Goal: Communication & Community: Share content

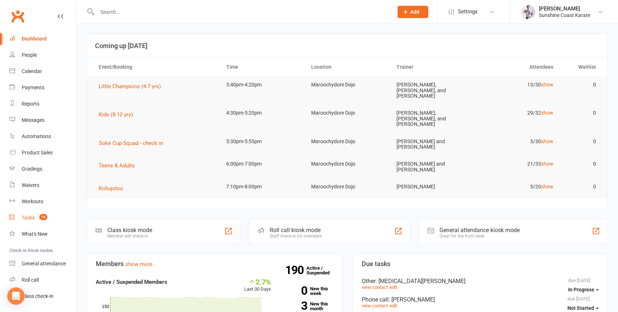
click at [26, 218] on div "Tasks" at bounding box center [28, 218] width 13 height 6
click at [25, 219] on div "Tasks" at bounding box center [28, 218] width 13 height 6
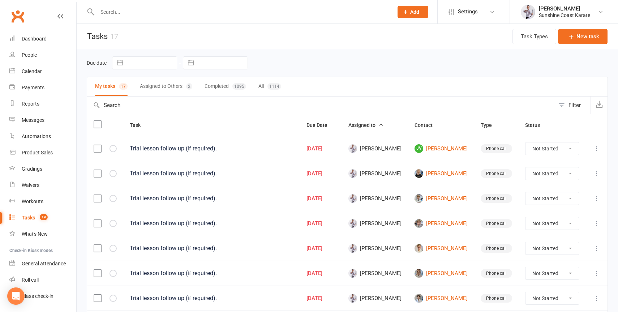
click at [100, 124] on label at bounding box center [97, 124] width 7 height 7
click at [100, 121] on input "checkbox" at bounding box center [97, 121] width 7 height 0
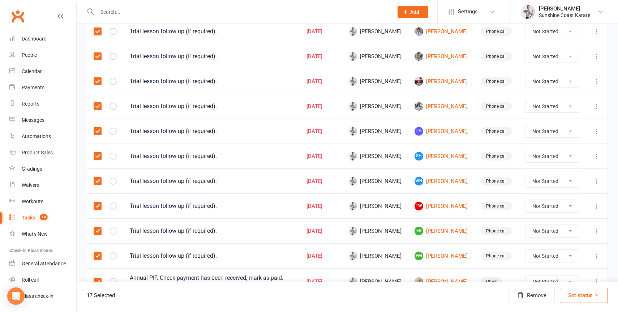
scroll to position [280, 0]
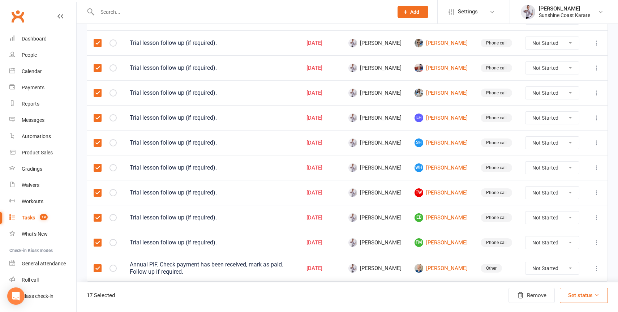
click at [98, 267] on label at bounding box center [97, 268] width 7 height 7
click at [98, 265] on input "checkbox" at bounding box center [97, 265] width 7 height 0
click at [587, 295] on button "Set status" at bounding box center [584, 295] width 48 height 15
click at [553, 275] on link "Complete" at bounding box center [572, 276] width 72 height 14
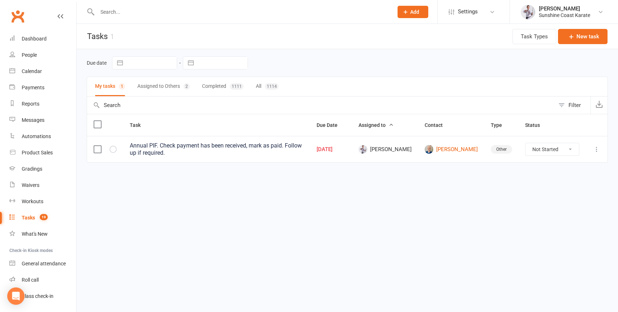
scroll to position [0, 0]
click at [157, 14] on input "text" at bounding box center [241, 12] width 293 height 10
type input "[PERSON_NAME]"
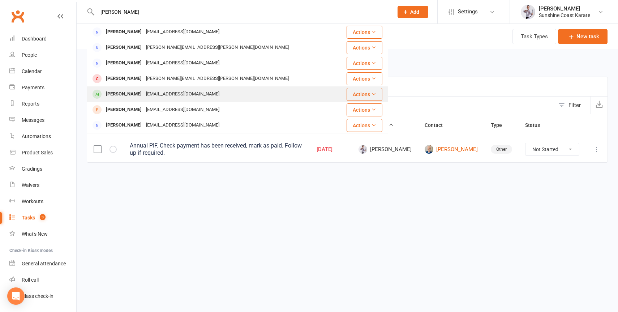
click at [137, 93] on div "[PERSON_NAME]" at bounding box center [124, 94] width 40 height 10
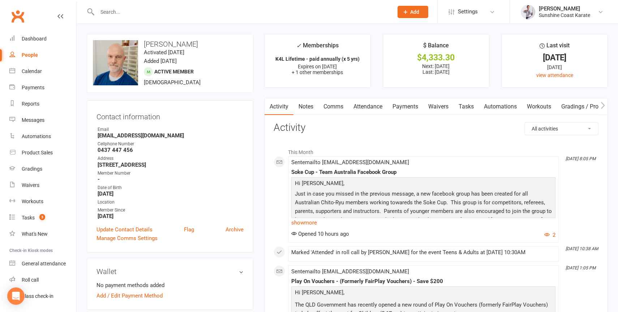
click at [403, 106] on link "Payments" at bounding box center [406, 106] width 36 height 17
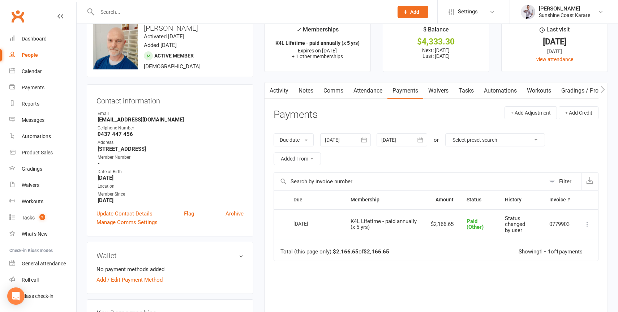
scroll to position [18, 0]
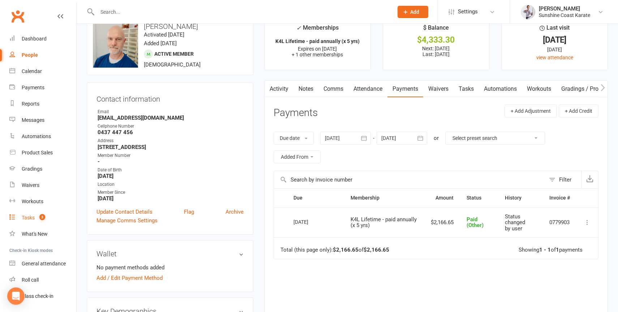
click at [30, 216] on div "Tasks" at bounding box center [28, 218] width 13 height 6
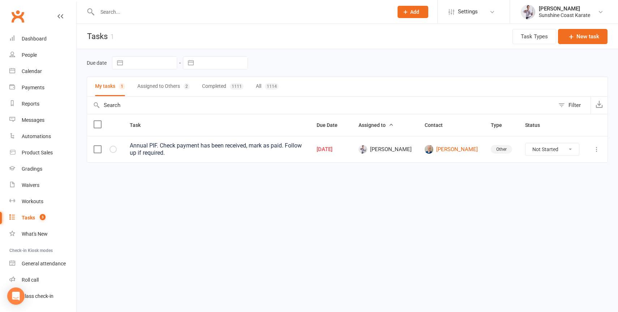
click at [101, 149] on label at bounding box center [97, 149] width 7 height 7
click at [101, 146] on input "checkbox" at bounding box center [97, 146] width 7 height 0
click at [596, 297] on icon at bounding box center [597, 294] width 5 height 5
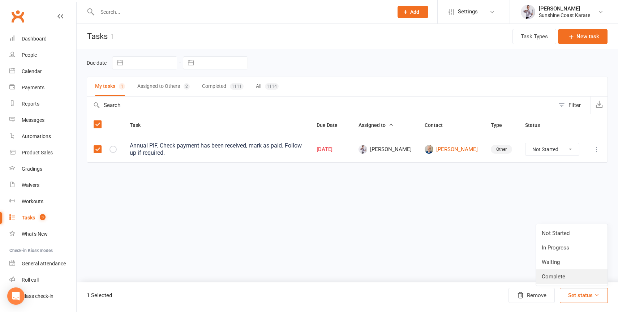
click at [554, 273] on link "Complete" at bounding box center [572, 276] width 72 height 14
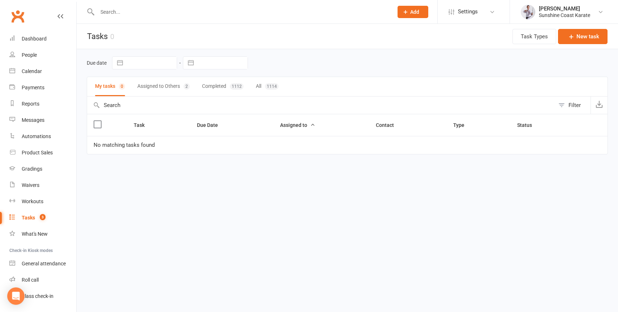
click at [119, 4] on div at bounding box center [238, 12] width 302 height 24
click at [114, 11] on input "text" at bounding box center [241, 12] width 293 height 10
type input "[PERSON_NAME]"
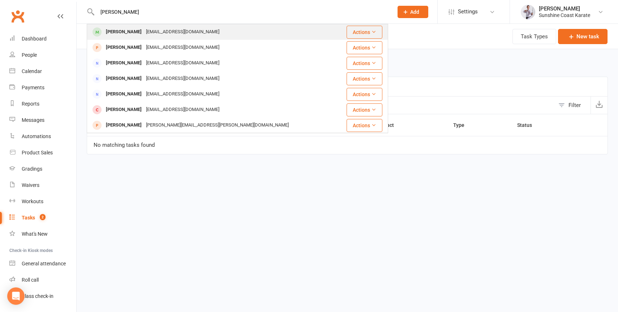
click at [118, 30] on div "[PERSON_NAME]" at bounding box center [124, 32] width 40 height 10
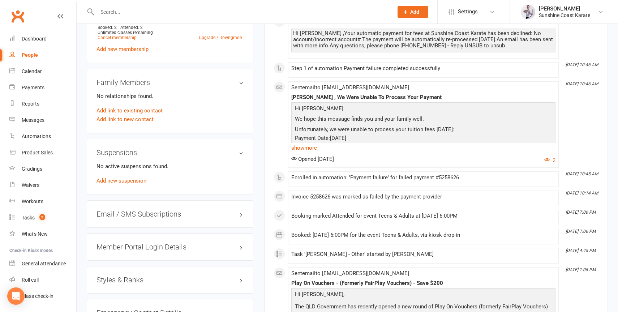
scroll to position [385, 0]
click at [309, 148] on link "show more" at bounding box center [423, 147] width 264 height 10
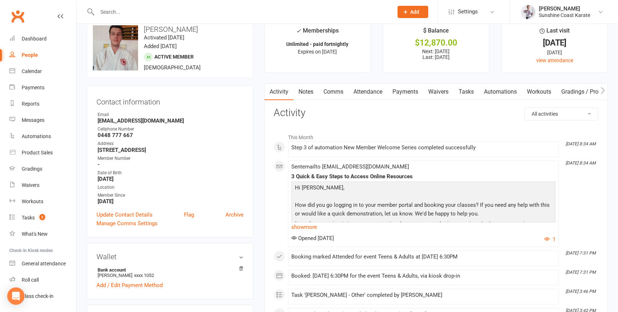
scroll to position [0, 0]
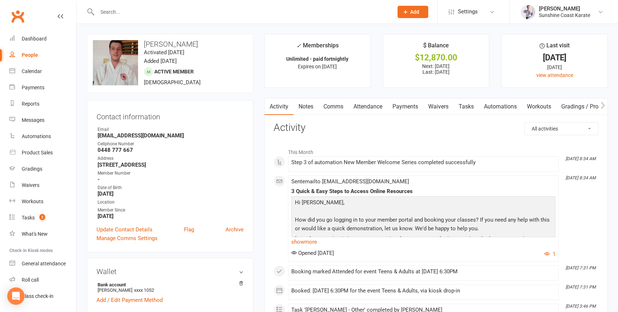
click at [404, 105] on link "Payments" at bounding box center [406, 106] width 36 height 17
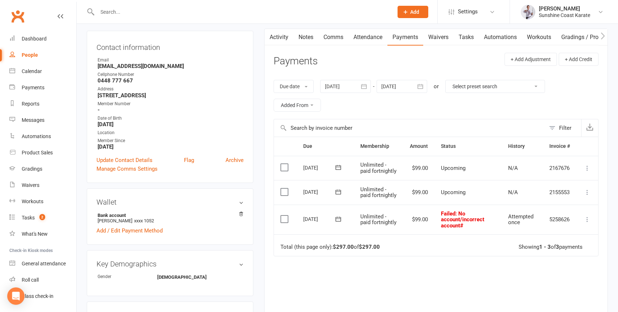
scroll to position [71, 0]
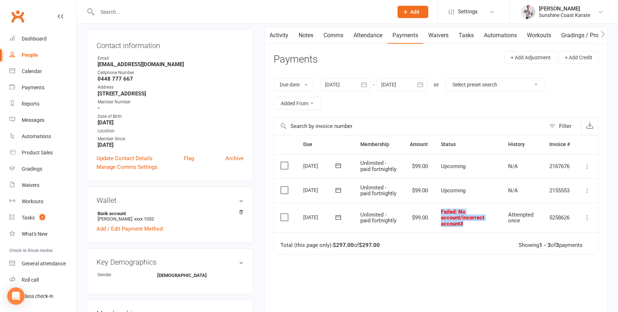
drag, startPoint x: 469, startPoint y: 233, endPoint x: 439, endPoint y: 221, distance: 32.6
click at [439, 221] on td "Failed : No account/incorrect account#" at bounding box center [468, 218] width 67 height 30
copy span "Failed : No account/incorrect account#"
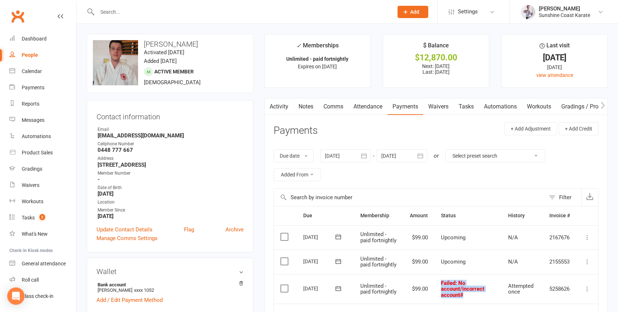
click at [337, 108] on link "Comms" at bounding box center [334, 106] width 30 height 17
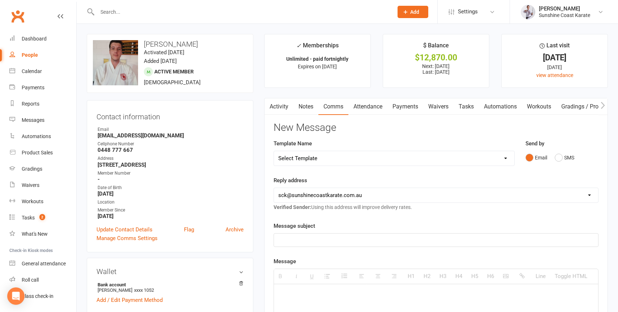
click at [281, 110] on link "Activity" at bounding box center [279, 106] width 29 height 17
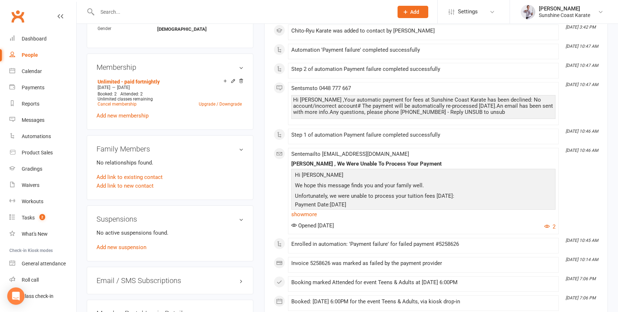
scroll to position [319, 0]
click at [306, 214] on link "show more" at bounding box center [423, 213] width 264 height 10
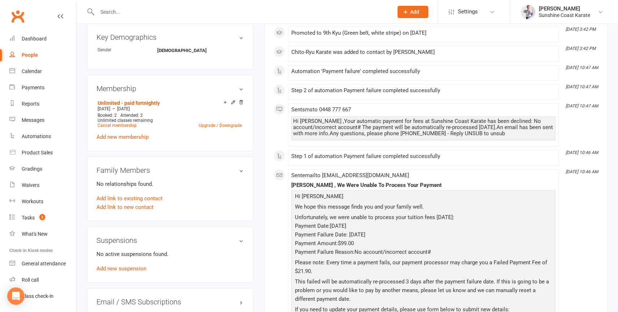
scroll to position [255, 0]
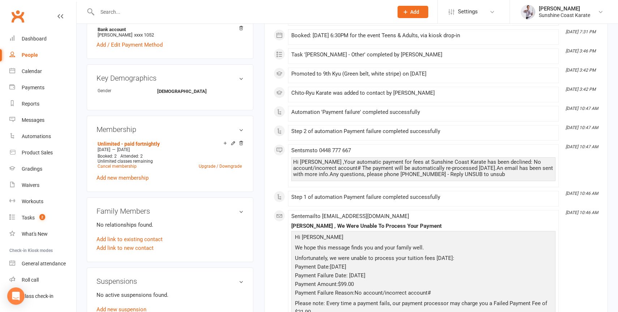
click at [413, 249] on span "We hope this message finds you and your family well." at bounding box center [359, 247] width 129 height 7
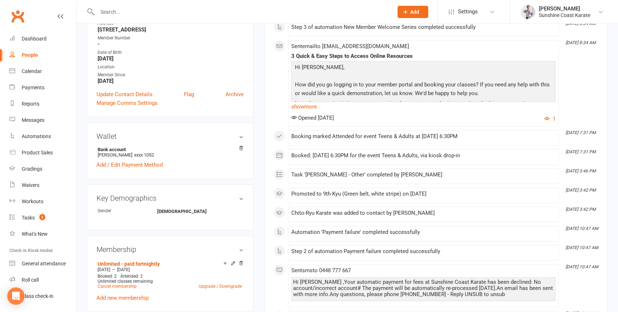
scroll to position [0, 0]
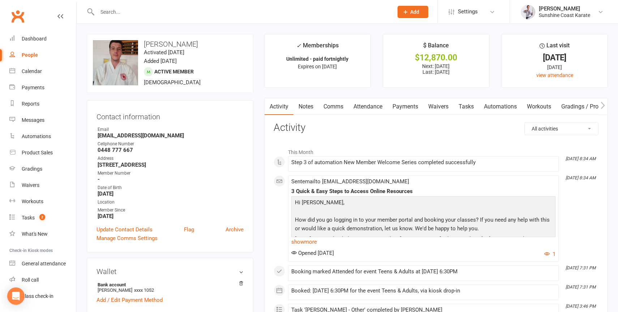
click at [403, 107] on link "Payments" at bounding box center [406, 106] width 36 height 17
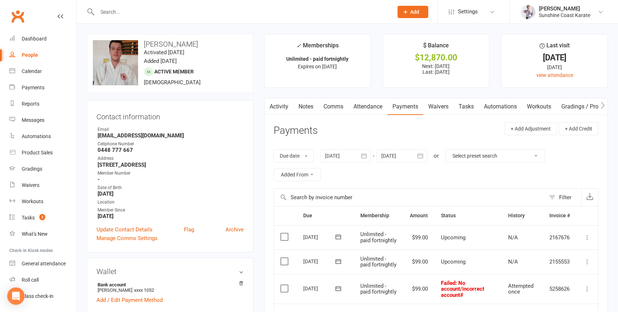
click at [276, 106] on link "Activity" at bounding box center [279, 106] width 29 height 17
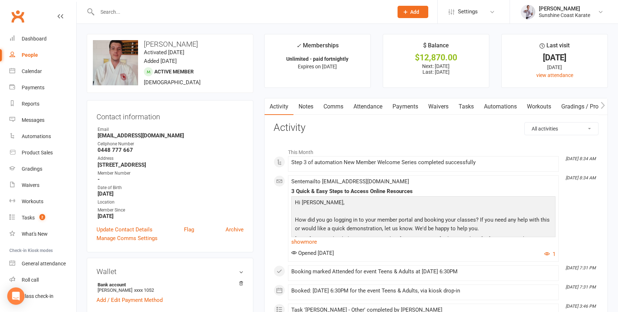
click at [559, 125] on select "All activities Bookings / Attendances Communications Notes Failed SMSes Grading…" at bounding box center [561, 129] width 73 height 12
click at [335, 106] on link "Comms" at bounding box center [334, 106] width 30 height 17
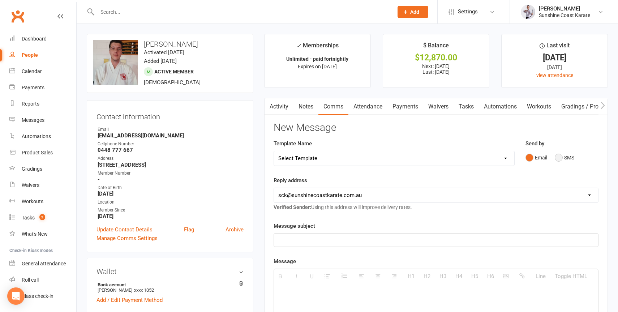
click at [558, 158] on button "SMS" at bounding box center [565, 158] width 20 height 14
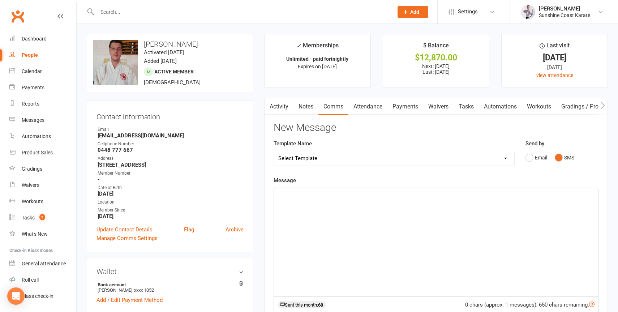
click at [319, 225] on div at bounding box center [436, 242] width 324 height 108
paste div
click at [278, 197] on div "Failed: No account/incorrect account#" at bounding box center [436, 242] width 324 height 108
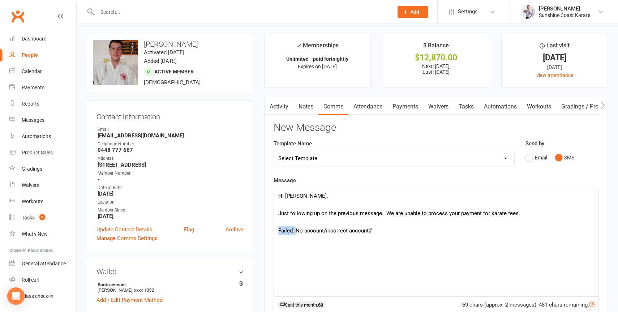
drag, startPoint x: 294, startPoint y: 232, endPoint x: 269, endPoint y: 232, distance: 24.6
click at [269, 232] on div "Activity Notes Comms Attendance Payments Waivers Tasks Automations Workouts Gra…" at bounding box center [436, 273] width 344 height 351
click at [399, 229] on p "Hi [PERSON_NAME], Just following up on the previous message. We are unable to p…" at bounding box center [436, 213] width 316 height 43
drag, startPoint x: 301, startPoint y: 230, endPoint x: 258, endPoint y: 227, distance: 43.5
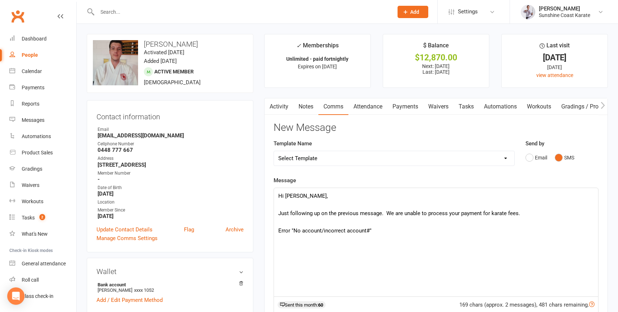
click at [290, 231] on p "Hi [PERSON_NAME], Just following up on the previous message. We are unable to p…" at bounding box center [436, 213] width 316 height 43
click at [287, 245] on div "Hi [PERSON_NAME], Just following up on the previous message. We are unable to p…" at bounding box center [436, 242] width 324 height 108
click at [425, 231] on p "Hi [PERSON_NAME], Just following up on the previous message. We are unable to p…" at bounding box center [436, 213] width 316 height 43
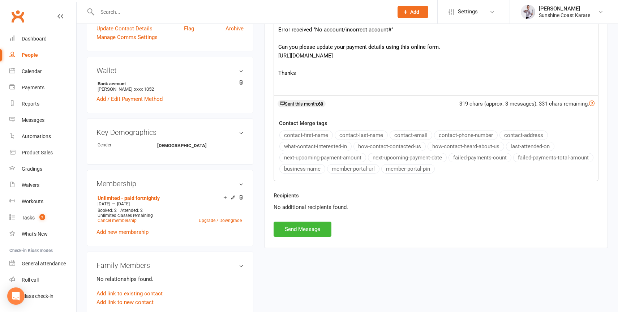
scroll to position [195, 0]
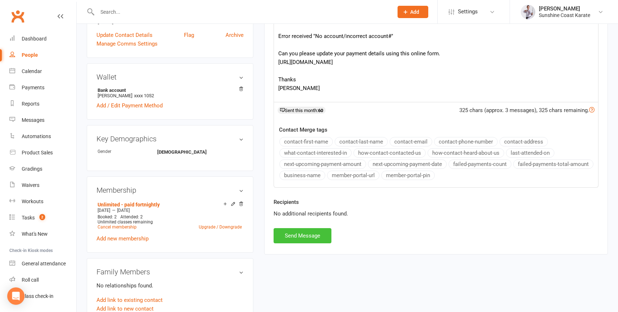
click at [297, 236] on button "Send Message" at bounding box center [303, 235] width 58 height 15
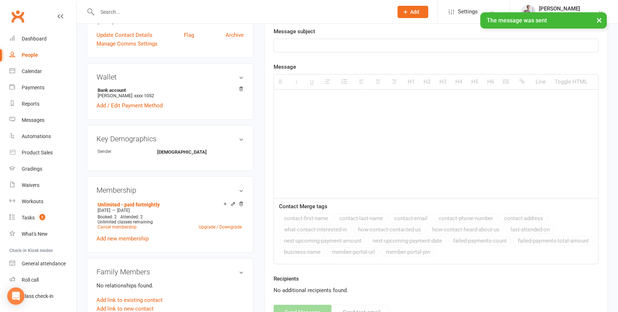
click at [599, 20] on button "×" at bounding box center [599, 20] width 13 height 16
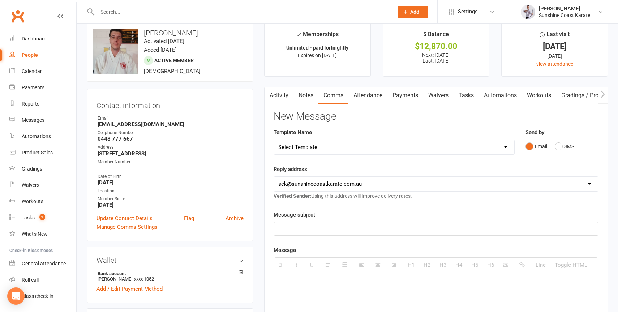
scroll to position [0, 0]
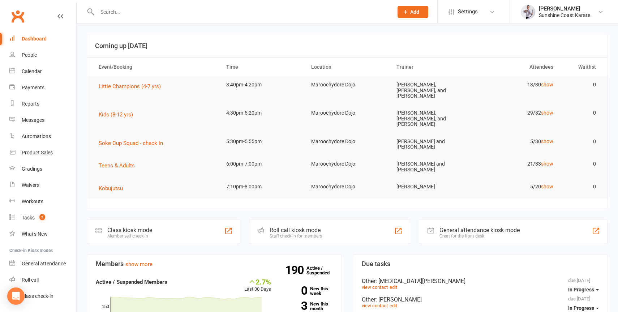
click at [165, 6] on div at bounding box center [238, 12] width 302 height 24
click at [160, 5] on div at bounding box center [238, 12] width 302 height 24
click at [153, 14] on input "text" at bounding box center [241, 12] width 293 height 10
type input "[PERSON_NAME]"
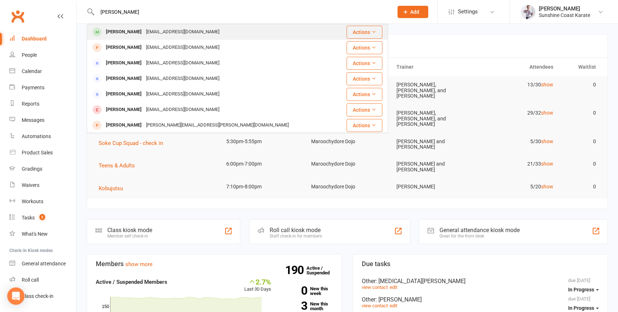
click at [119, 27] on div "[PERSON_NAME]" at bounding box center [124, 32] width 40 height 10
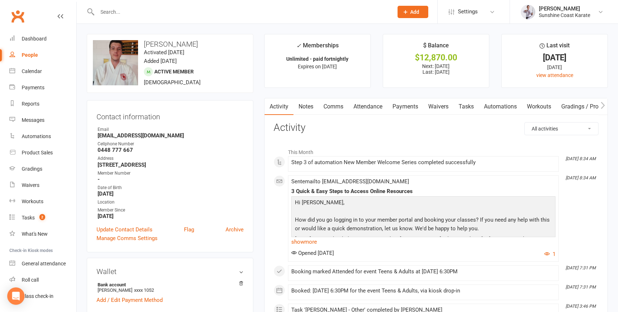
click at [329, 105] on link "Comms" at bounding box center [334, 106] width 30 height 17
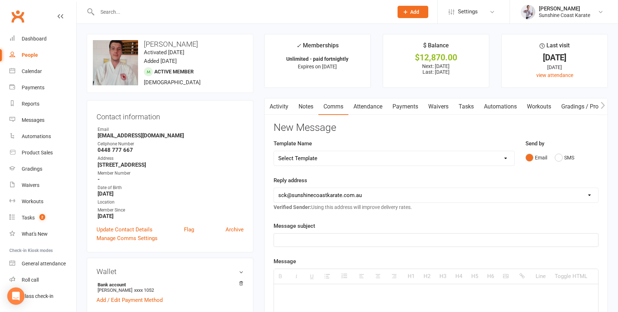
click at [274, 106] on link "Activity" at bounding box center [279, 106] width 29 height 17
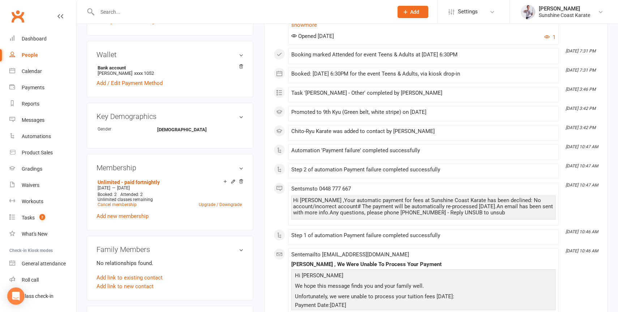
scroll to position [274, 0]
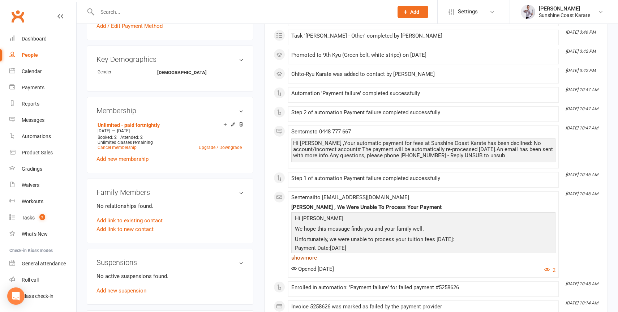
click at [306, 259] on link "show more" at bounding box center [423, 258] width 264 height 10
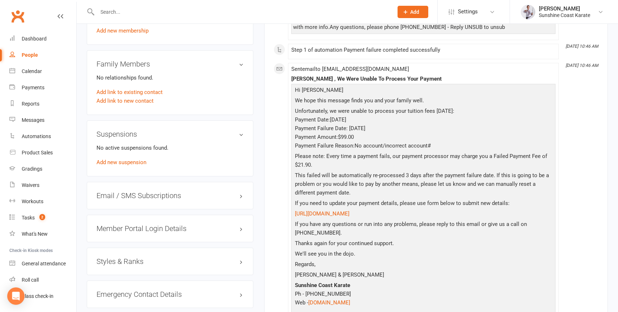
scroll to position [405, 0]
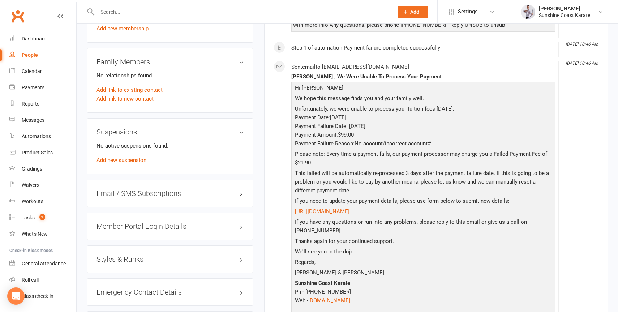
drag, startPoint x: 390, startPoint y: 211, endPoint x: 293, endPoint y: 213, distance: 97.3
click at [293, 213] on div "Hi Brandon We hope this message finds you and your family well. Unfortunately, …" at bounding box center [423, 222] width 264 height 280
copy link "[URL][DOMAIN_NAME]"
